Goal: Task Accomplishment & Management: Complete application form

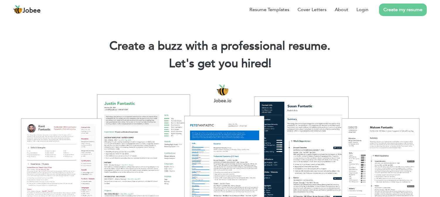
click at [411, 11] on link "Create my resume" at bounding box center [403, 10] width 48 height 13
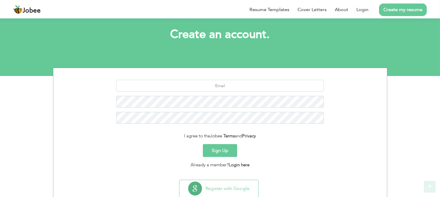
scroll to position [51, 0]
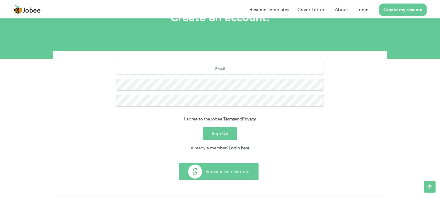
click at [206, 168] on button "Register with Google" at bounding box center [218, 171] width 79 height 17
